Goal: Obtain resource: Download file/media

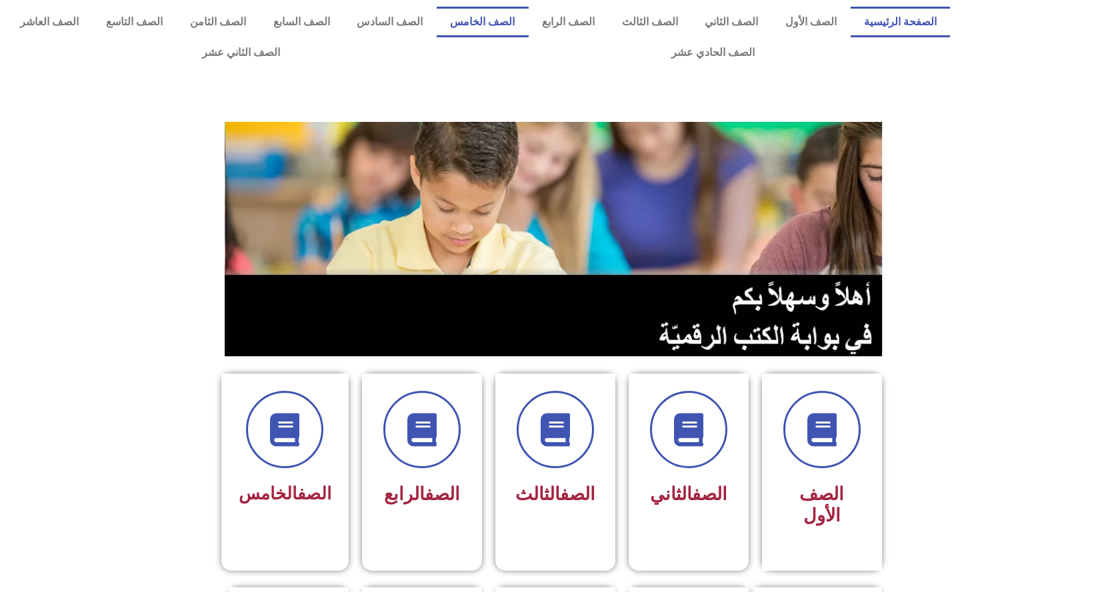
click at [522, 21] on link "الصف الخامس" at bounding box center [483, 22] width 92 height 31
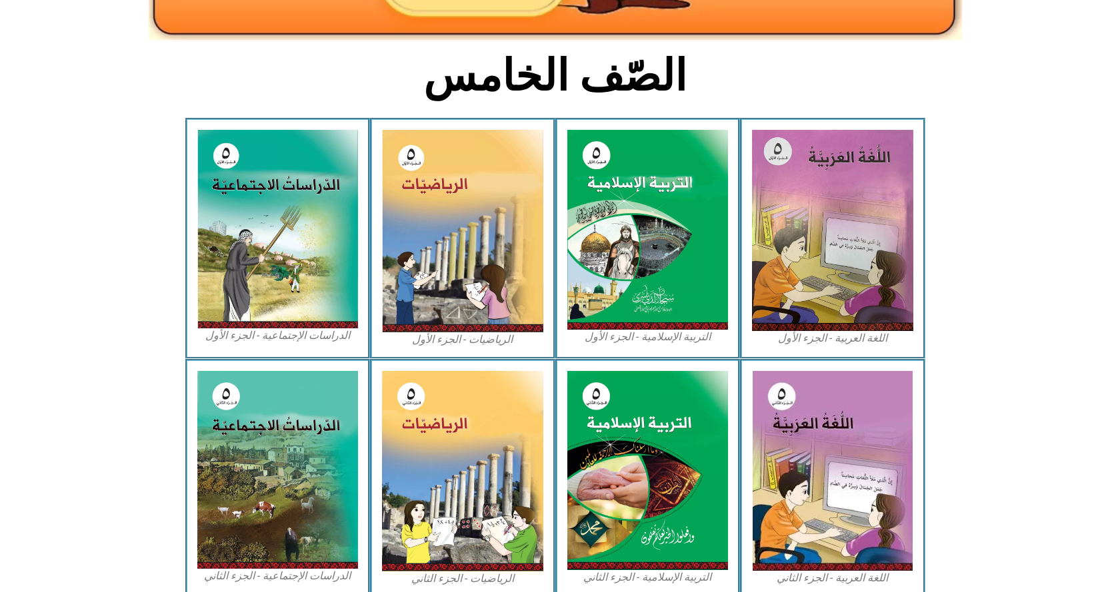
scroll to position [333, 0]
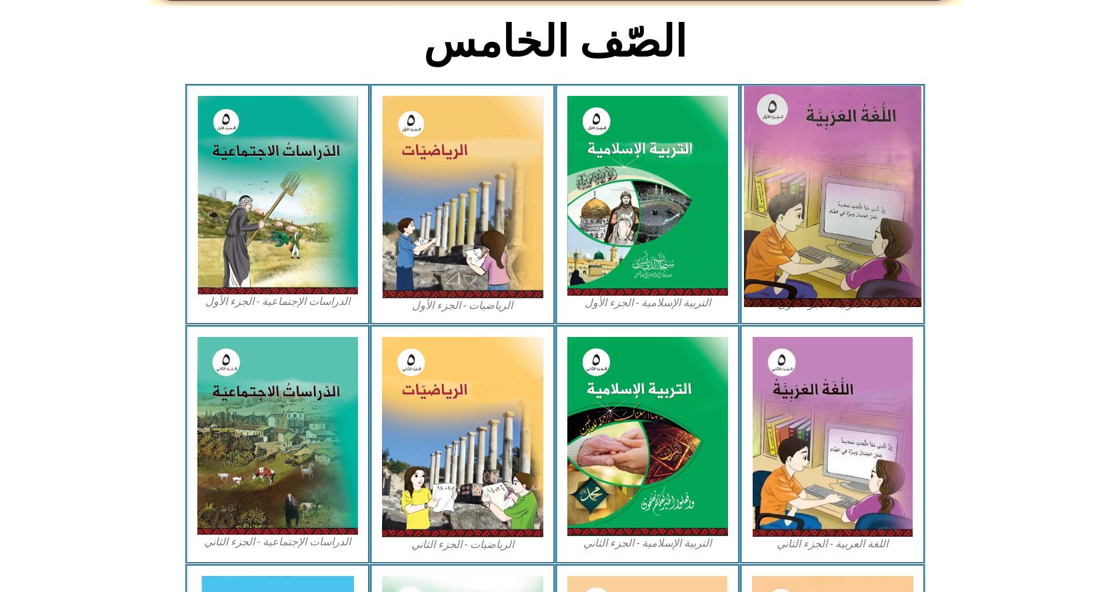
click at [814, 191] on img at bounding box center [832, 196] width 177 height 221
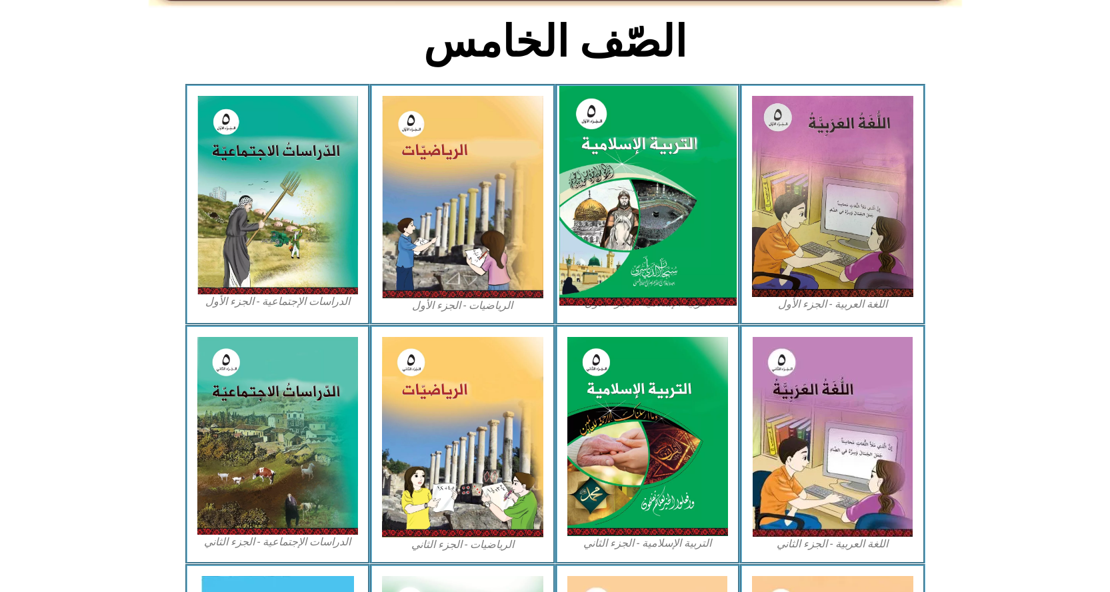
click at [634, 203] on img at bounding box center [646, 196] width 177 height 221
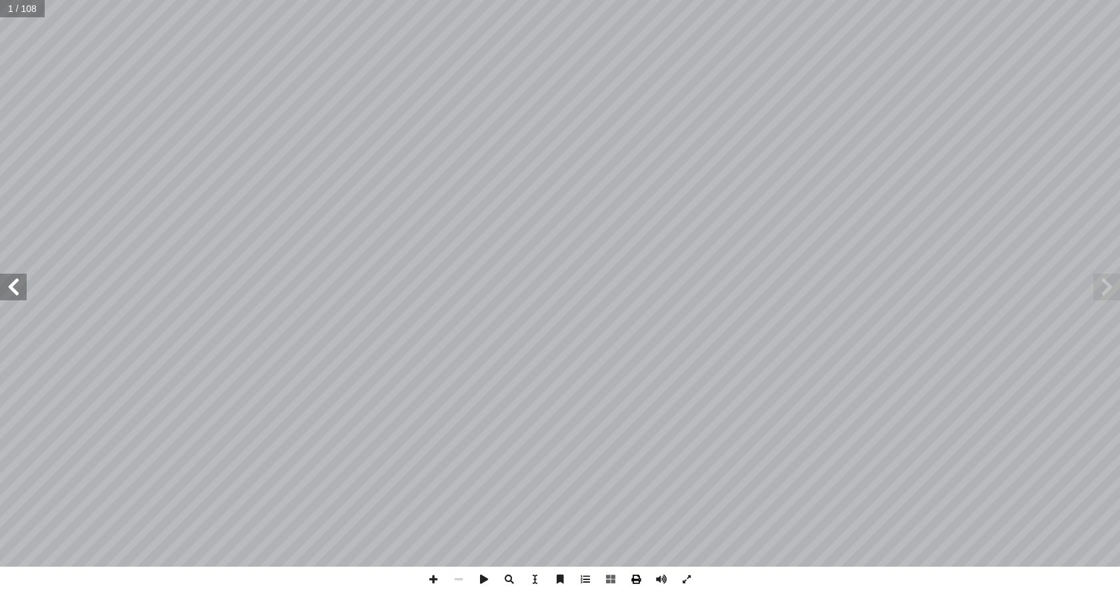
click at [637, 582] on span at bounding box center [635, 579] width 25 height 25
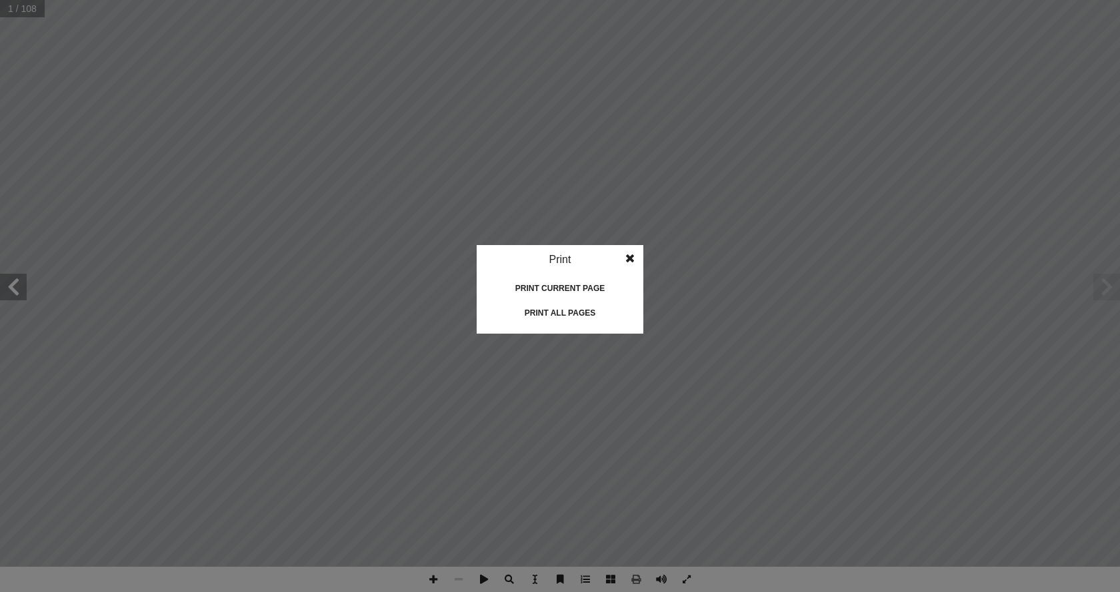
click at [592, 313] on div "Print all pages" at bounding box center [559, 313] width 133 height 21
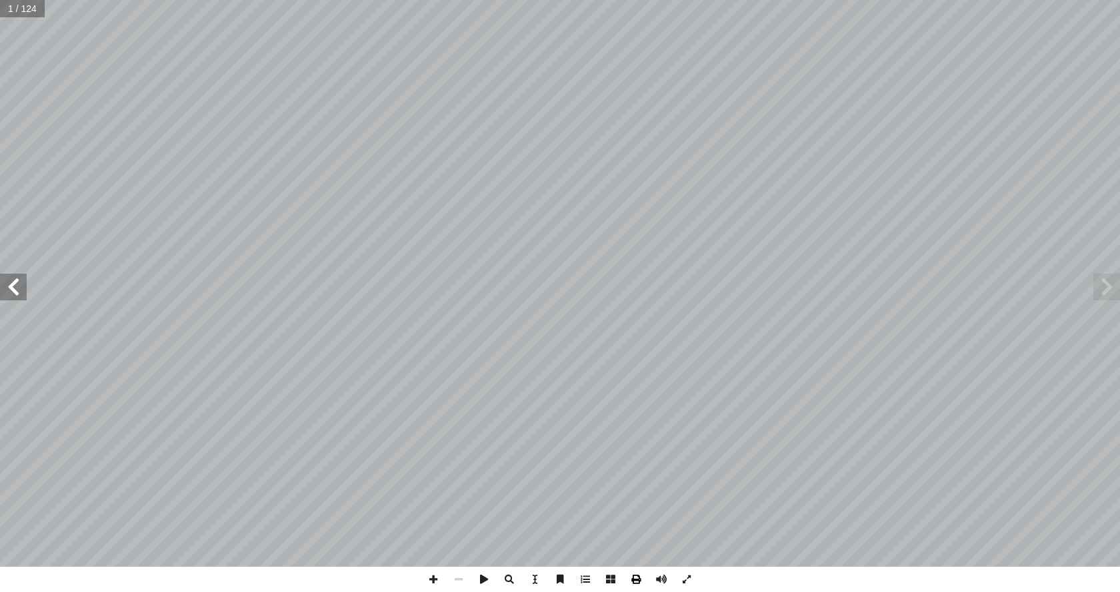
click at [634, 578] on span at bounding box center [635, 579] width 25 height 25
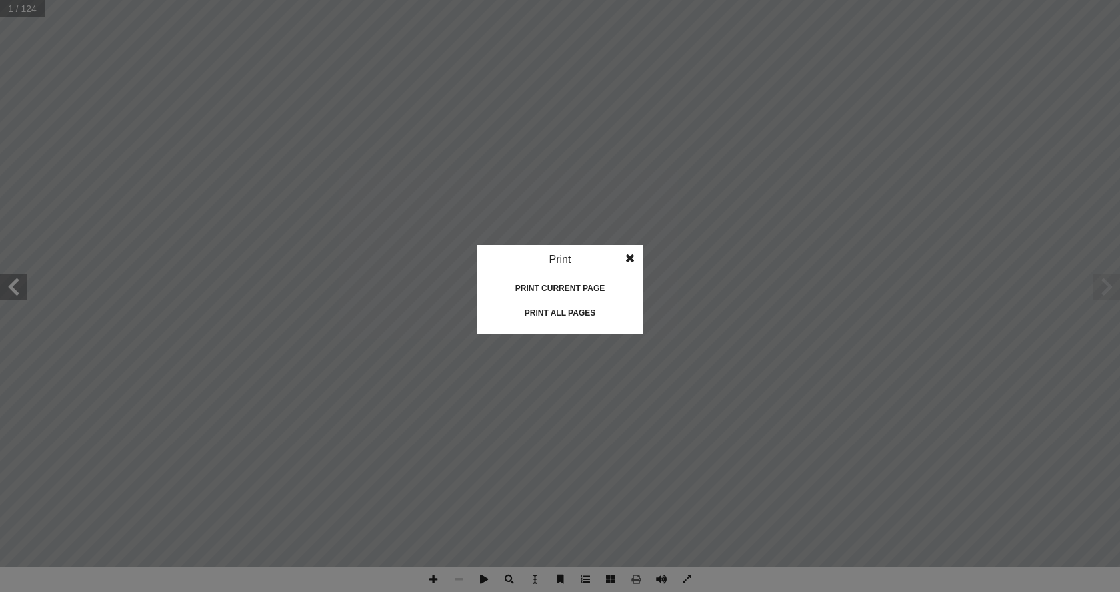
click at [598, 313] on div "Print all pages" at bounding box center [559, 313] width 133 height 21
